Goal: Information Seeking & Learning: Learn about a topic

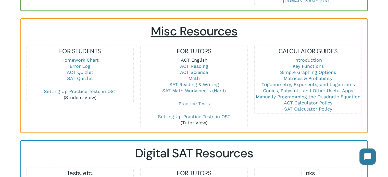
click at [190, 58] on link "ACT English" at bounding box center [194, 59] width 27 height 5
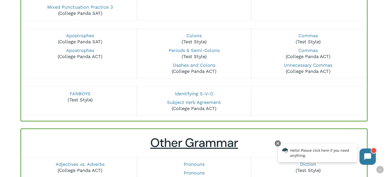
scroll to position [61, 0]
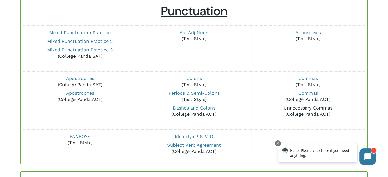
click at [301, 109] on link "Unnecessary Commas" at bounding box center [308, 107] width 49 height 5
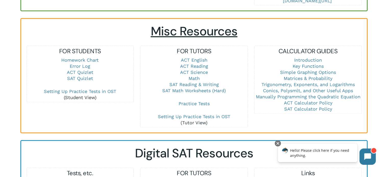
drag, startPoint x: 200, startPoint y: 89, endPoint x: 102, endPoint y: 30, distance: 114.3
click at [102, 30] on h2 "Misc Resources" at bounding box center [194, 31] width 336 height 15
click at [190, 66] on link "ACT Reading" at bounding box center [194, 66] width 28 height 5
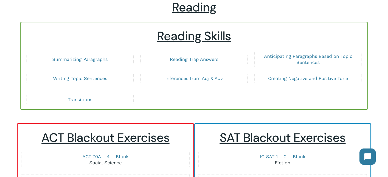
scroll to position [36, 0]
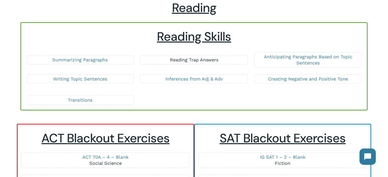
click at [185, 60] on link "Reading Trap Answers" at bounding box center [194, 59] width 49 height 5
drag, startPoint x: 99, startPoint y: 61, endPoint x: 106, endPoint y: 34, distance: 26.9
click at [106, 34] on h2 "Reading Skills" at bounding box center [194, 36] width 336 height 15
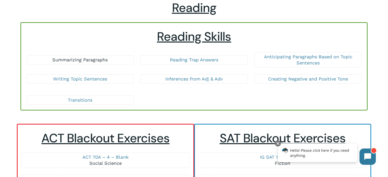
click at [101, 59] on link "Summarizing Paragraphs" at bounding box center [79, 59] width 55 height 5
click at [301, 56] on link "Anticipating Paragraphs Based on Topic Sentences" at bounding box center [308, 59] width 88 height 11
